Goal: Check status: Check status

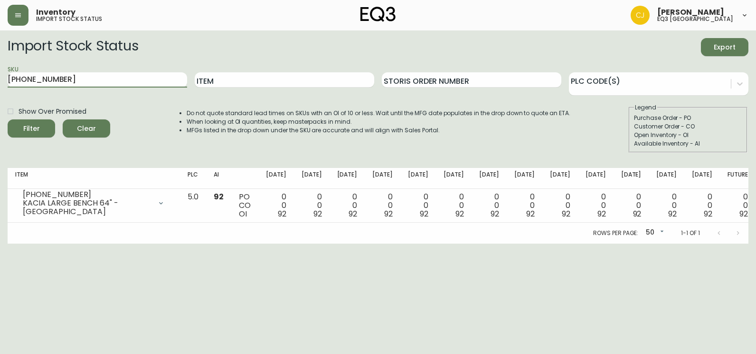
type input "[PHONE_NUMBER]"
click at [8, 119] on button "Filter" at bounding box center [32, 128] width 48 height 18
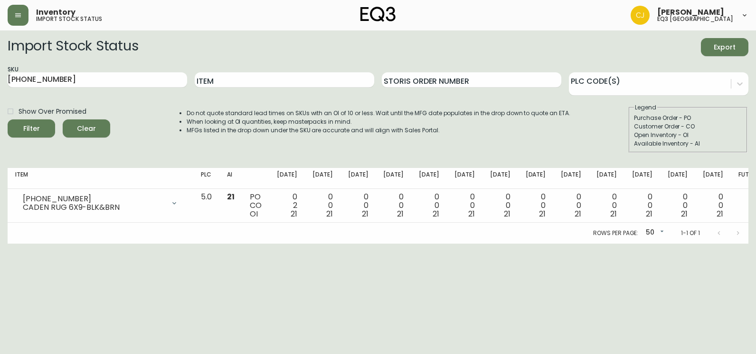
click at [0, 243] on html "Inventory import stock status [PERSON_NAME] eq3 [GEOGRAPHIC_DATA] Import Stock …" at bounding box center [378, 121] width 756 height 243
drag, startPoint x: 94, startPoint y: 76, endPoint x: -2, endPoint y: 81, distance: 95.6
click at [0, 81] on html "Inventory import stock status [PERSON_NAME] eq3 [GEOGRAPHIC_DATA] Import Stock …" at bounding box center [378, 121] width 756 height 243
click at [260, 83] on input "Item" at bounding box center [285, 79] width 180 height 15
type input "SLUB"
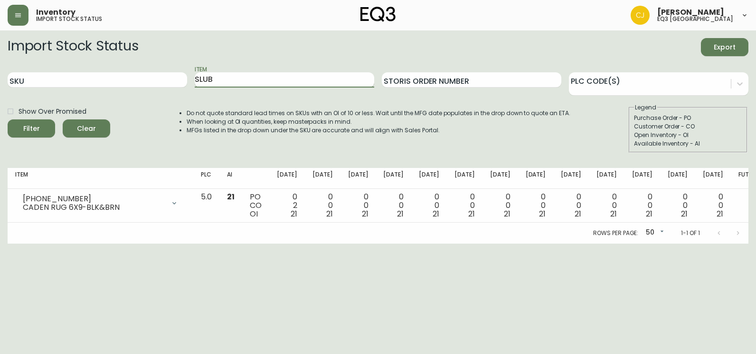
click at [8, 119] on button "Filter" at bounding box center [32, 128] width 48 height 18
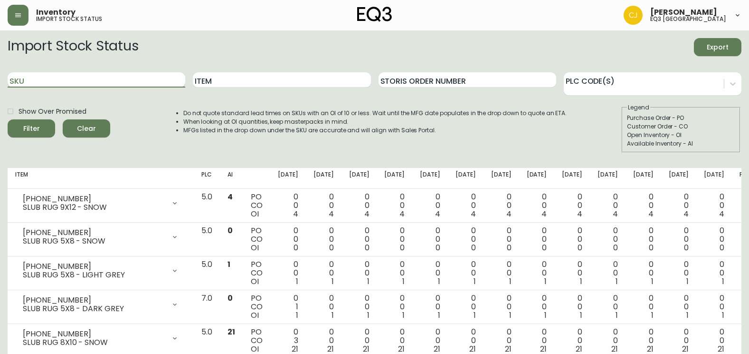
click at [83, 75] on input "SKU" at bounding box center [97, 79] width 178 height 15
paste input "[PHONE_NUMBER]"
click at [8, 119] on button "Filter" at bounding box center [32, 128] width 48 height 18
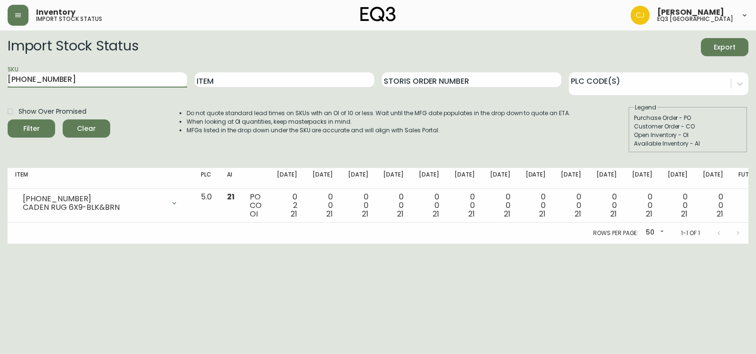
drag, startPoint x: 69, startPoint y: 82, endPoint x: -2, endPoint y: 82, distance: 70.8
click at [0, 82] on html "Inventory import stock status [PERSON_NAME] eq3 [GEOGRAPHIC_DATA] Import Stock …" at bounding box center [378, 121] width 756 height 243
paste input "166-01"
type input "[PHONE_NUMBER]"
click at [8, 119] on button "Filter" at bounding box center [32, 128] width 48 height 18
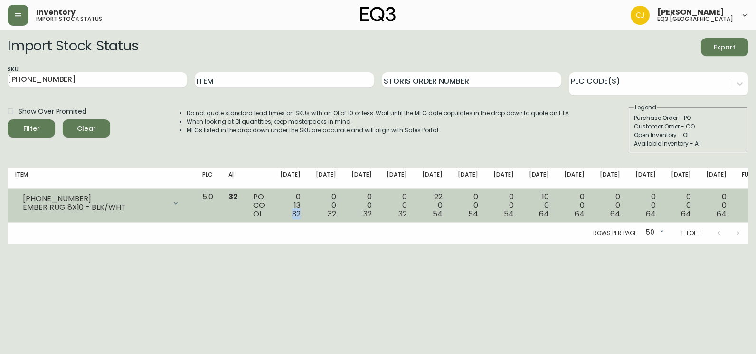
drag, startPoint x: 308, startPoint y: 213, endPoint x: 321, endPoint y: 213, distance: 12.4
click at [308, 213] on td "0 13 32" at bounding box center [291, 206] width 36 height 34
drag, startPoint x: 321, startPoint y: 213, endPoint x: 328, endPoint y: 213, distance: 7.1
click at [328, 213] on td "0 0 32" at bounding box center [326, 206] width 36 height 34
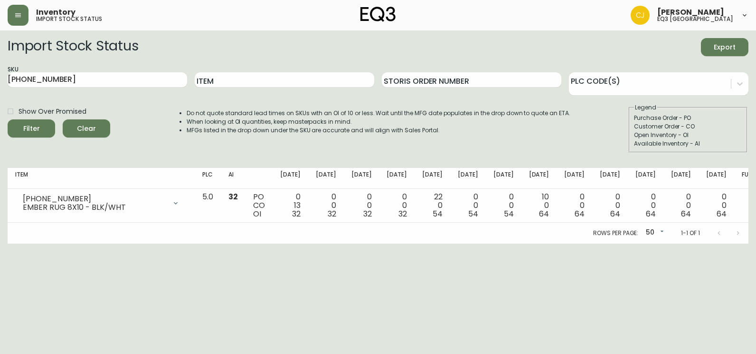
click at [194, 166] on div "Import Stock Status Export SKU [PHONE_NUMBER] Item Storis Order Number PLC Code…" at bounding box center [378, 140] width 741 height 205
click at [0, 243] on html "Inventory import stock status [PERSON_NAME] eq3 [GEOGRAPHIC_DATA] Import Stock …" at bounding box center [378, 121] width 756 height 243
drag, startPoint x: 96, startPoint y: 81, endPoint x: 0, endPoint y: 80, distance: 96.0
click at [0, 80] on html "Inventory import stock status [PERSON_NAME] eq3 [GEOGRAPHIC_DATA] Import Stock …" at bounding box center [378, 121] width 756 height 243
click at [23, 243] on html "Inventory import stock status [PERSON_NAME] eq3 [GEOGRAPHIC_DATA] Import Stock …" at bounding box center [378, 121] width 756 height 243
